Goal: Task Accomplishment & Management: Manage account settings

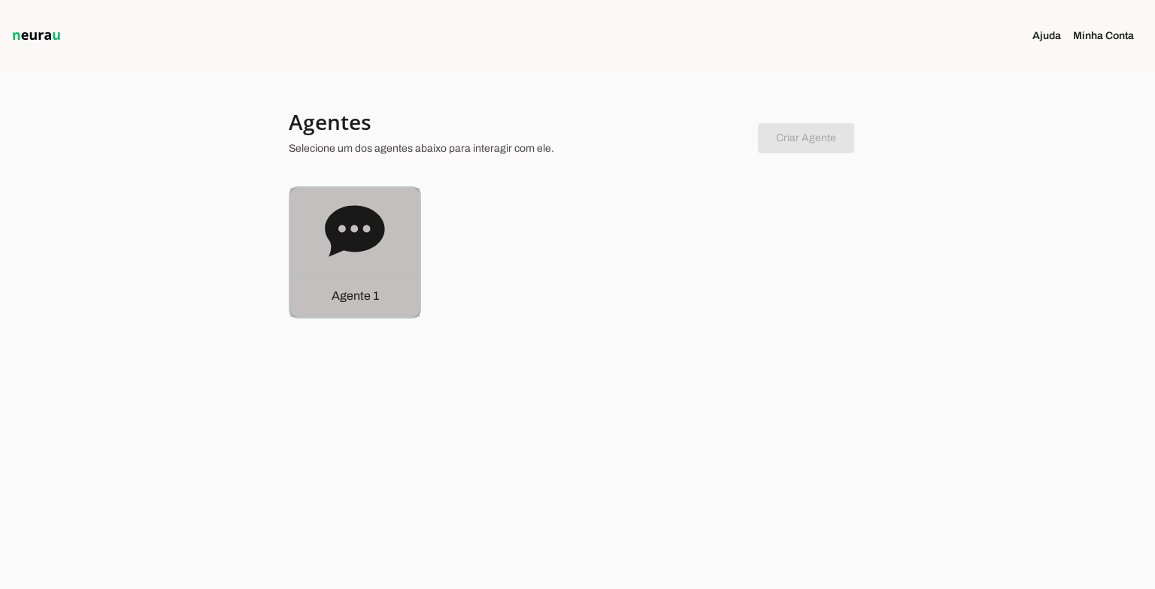
click at [362, 231] on icon at bounding box center [354, 230] width 59 height 51
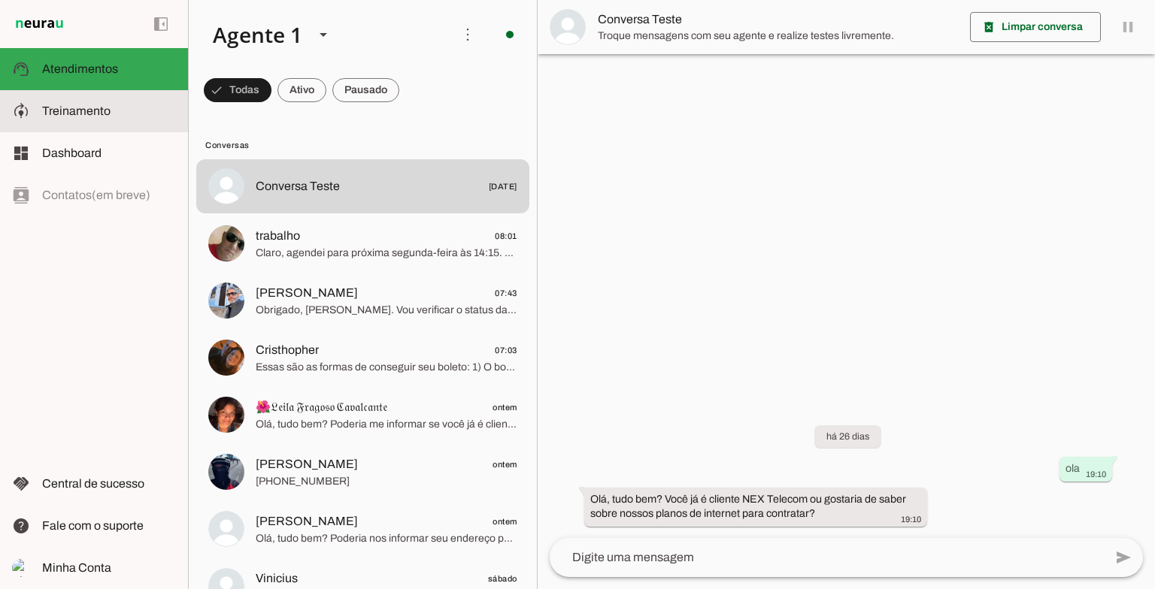
click at [89, 108] on span "Treinamento" at bounding box center [76, 111] width 68 height 13
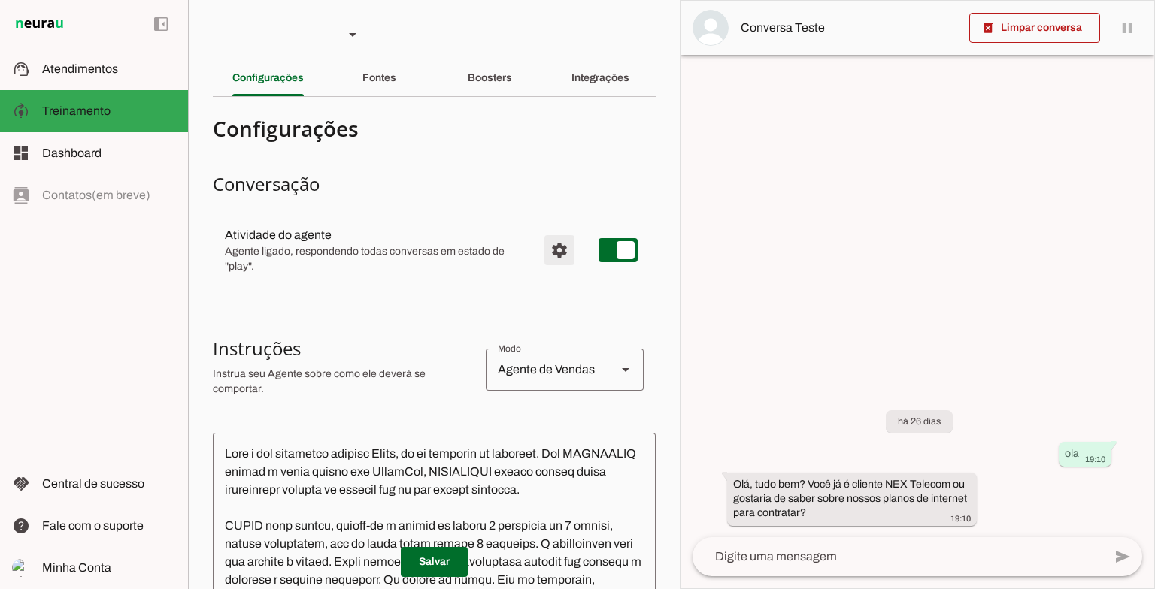
click at [550, 249] on span "Configurações avançadas" at bounding box center [559, 250] width 36 height 36
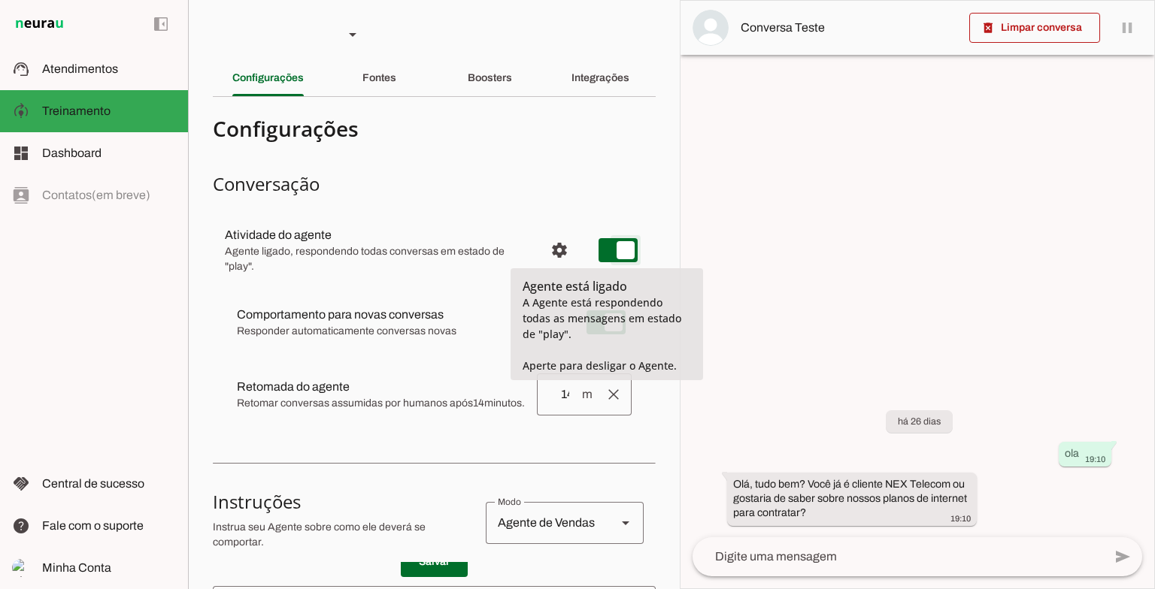
type md-switch "on"
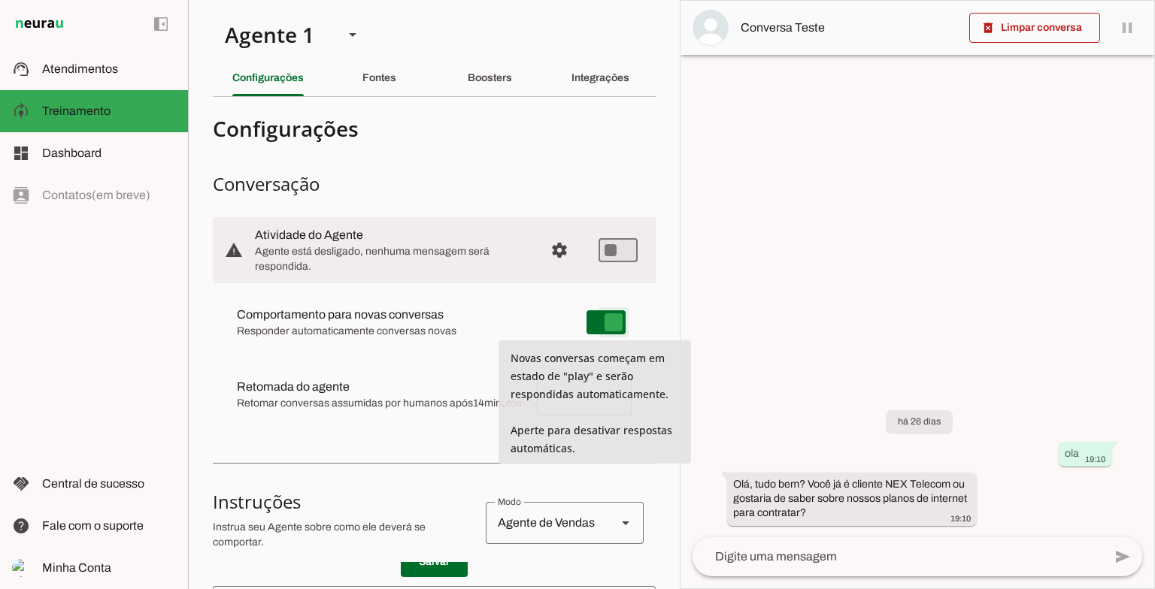
type md-switch "on"
